Goal: Ask a question

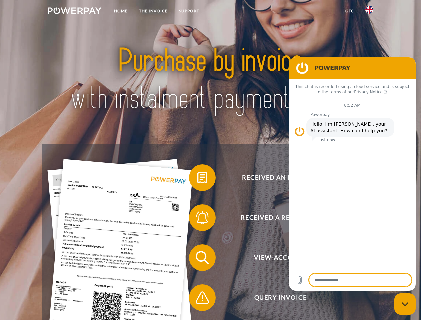
click at [74, 12] on img at bounding box center [75, 10] width 54 height 7
click at [369, 12] on img at bounding box center [369, 10] width 8 height 8
click at [349, 11] on link "GTC" at bounding box center [349, 11] width 20 height 12
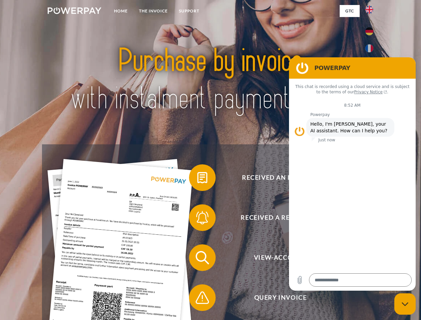
click at [197, 179] on span at bounding box center [191, 177] width 33 height 33
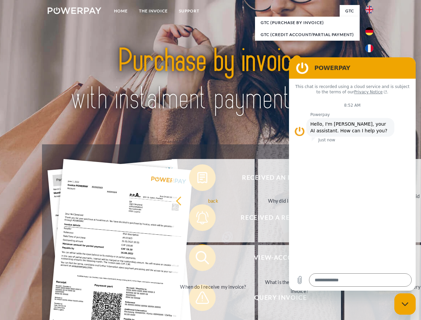
click at [197, 219] on div "Received an invoice? Received a reminder? View-Account Query Invoice" at bounding box center [210, 277] width 336 height 266
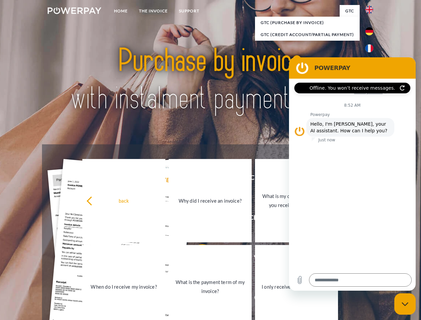
click at [197, 259] on link "What is the payment term of my invoice?" at bounding box center [209, 286] width 83 height 83
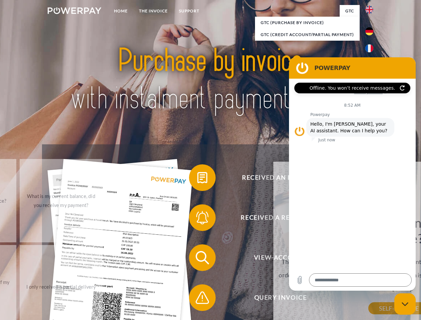
click at [197, 299] on div "Received an invoice? Received a reminder? View-Account Query Invoice" at bounding box center [210, 277] width 336 height 266
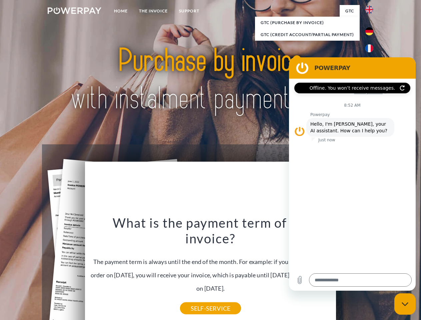
click at [405, 304] on icon "Close messaging window" at bounding box center [404, 304] width 7 height 4
type textarea "*"
